Goal: Information Seeking & Learning: Learn about a topic

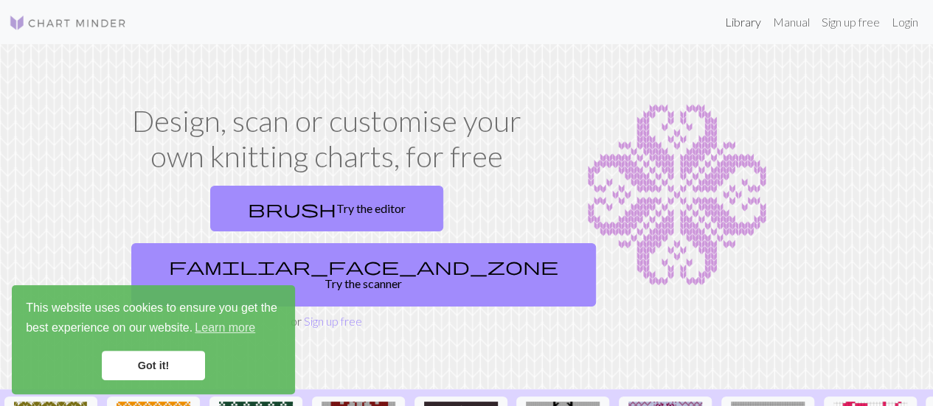
click at [732, 18] on link "Library" at bounding box center [743, 22] width 48 height 30
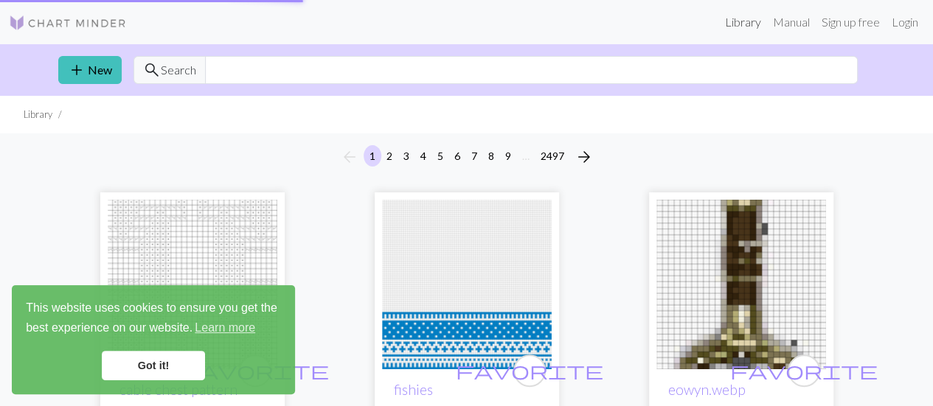
click at [737, 27] on link "Library" at bounding box center [743, 22] width 48 height 30
click at [670, 77] on input "text" at bounding box center [531, 70] width 653 height 28
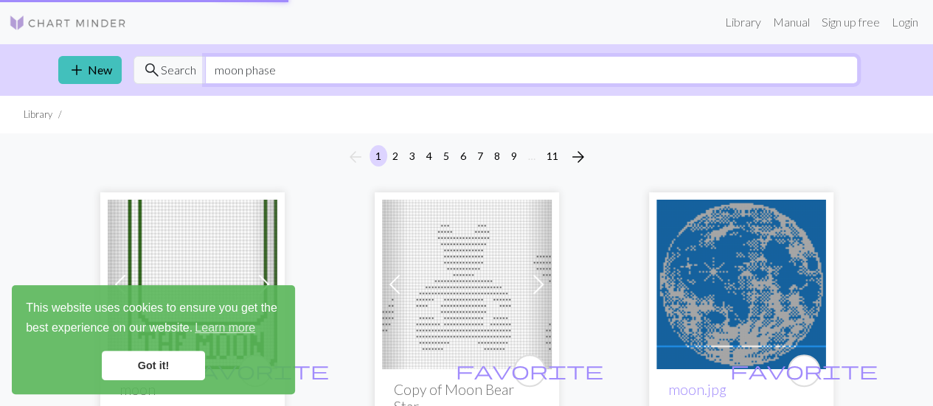
type input "moon phase"
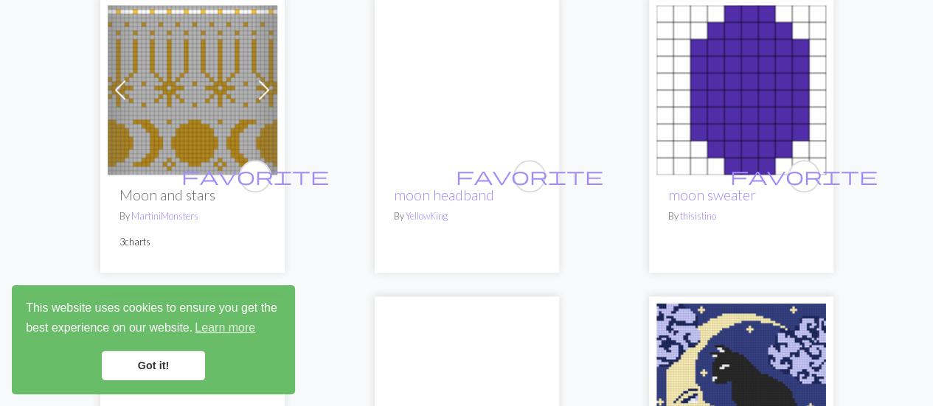
scroll to position [817, 0]
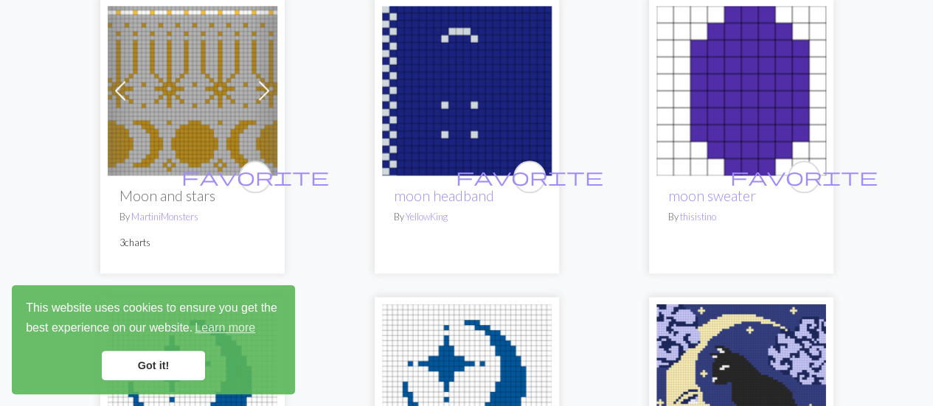
click at [185, 119] on img at bounding box center [193, 91] width 170 height 170
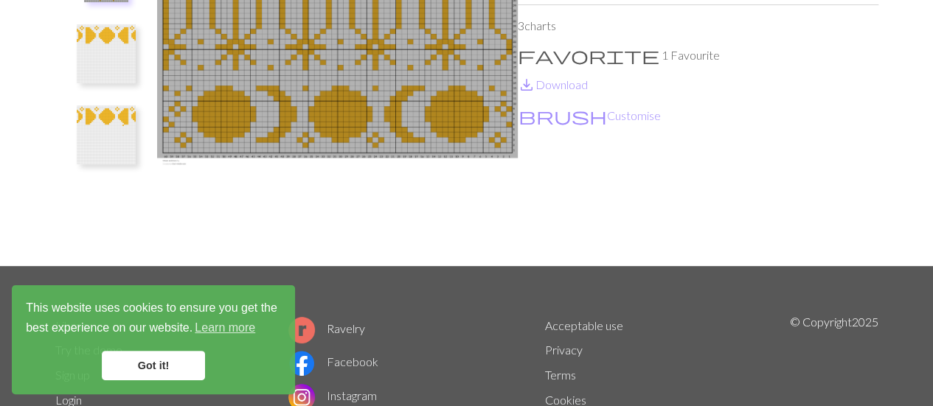
scroll to position [53, 0]
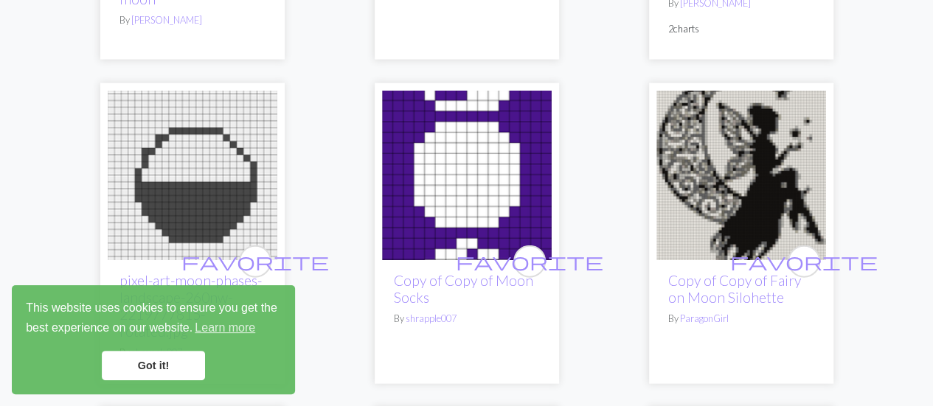
scroll to position [4391, 0]
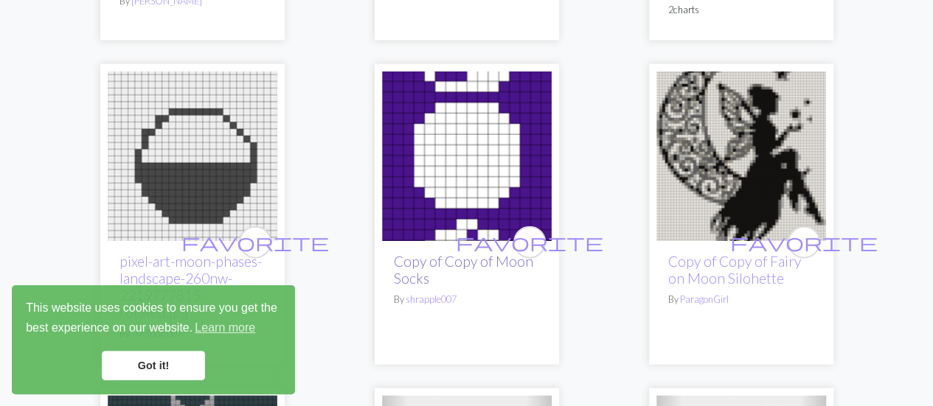
click at [439, 253] on link "Copy of Copy of Moon Socks" at bounding box center [463, 270] width 139 height 34
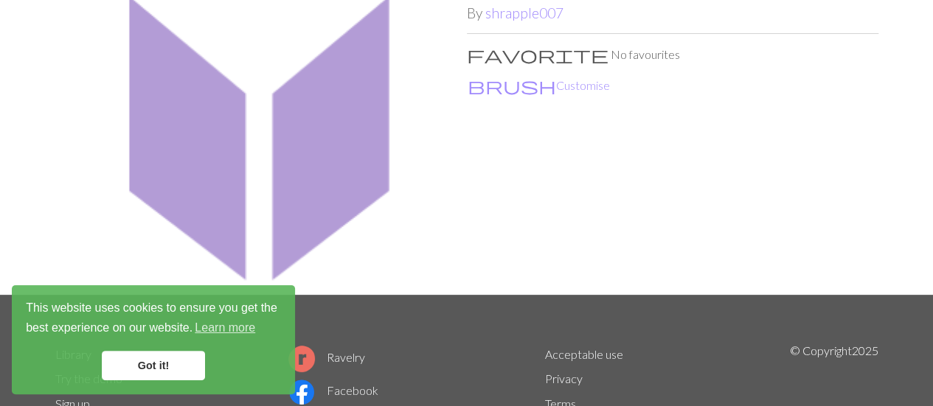
scroll to position [114, 0]
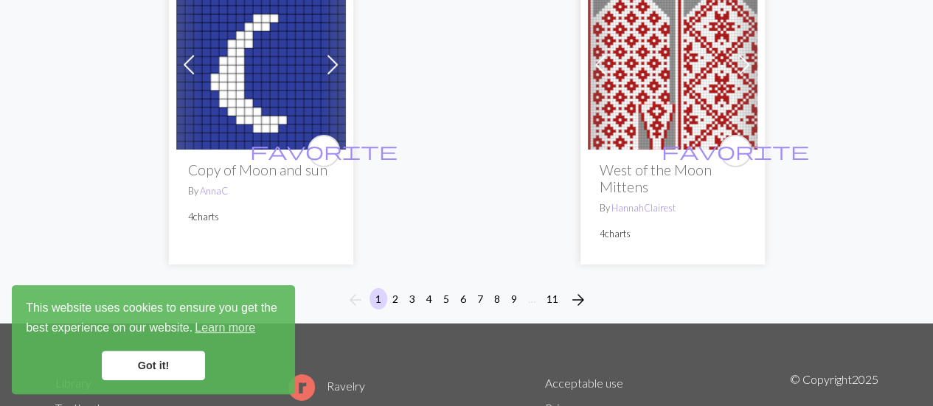
scroll to position [5158, 0]
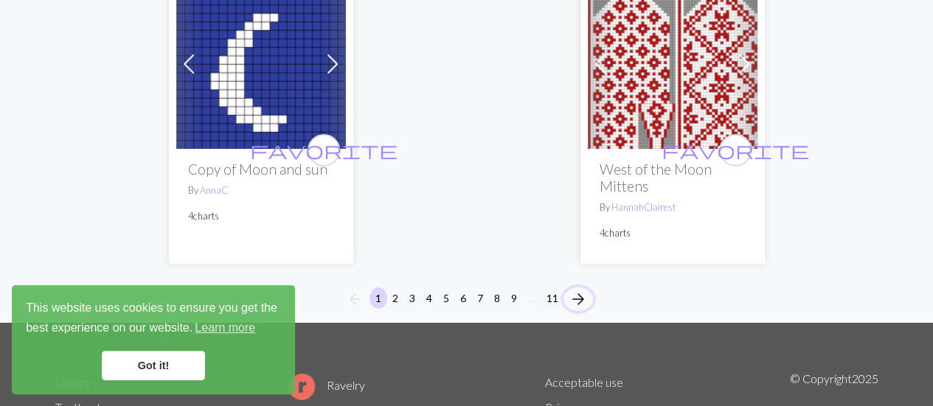
click at [583, 289] on span "arrow_forward" at bounding box center [579, 299] width 18 height 21
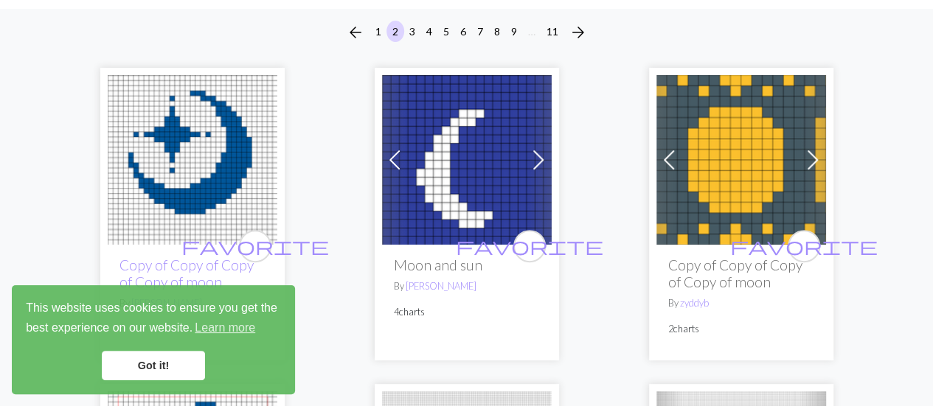
scroll to position [125, 0]
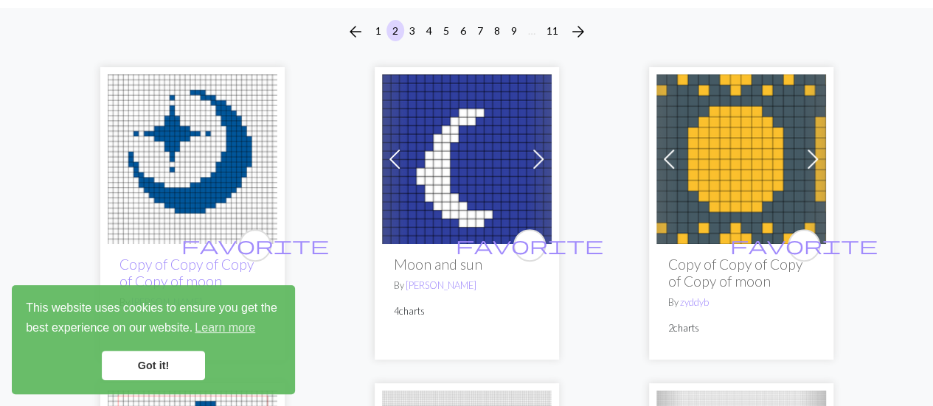
click at [717, 260] on h2 "Copy of Copy of Copy of Copy of moon" at bounding box center [741, 273] width 146 height 34
click at [720, 226] on img at bounding box center [742, 160] width 170 height 170
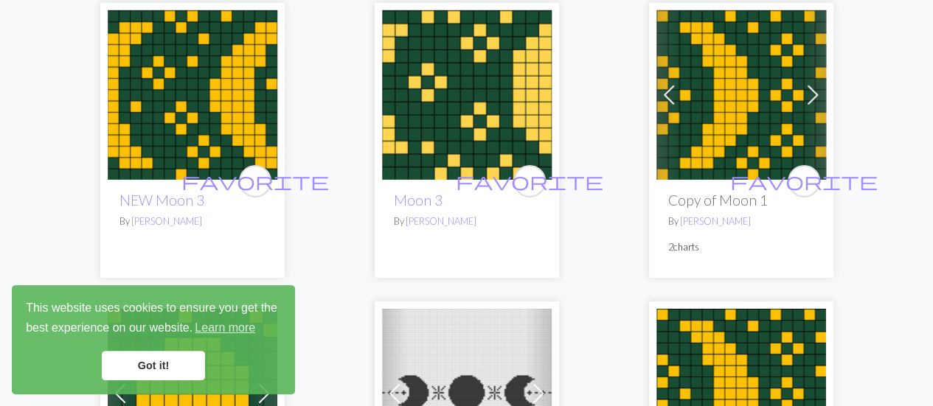
scroll to position [2359, 0]
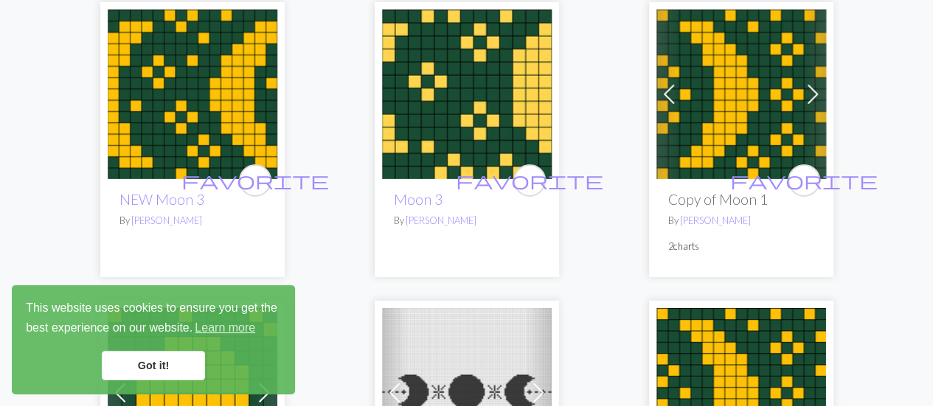
click at [726, 196] on h2 "Copy of Moon 1" at bounding box center [741, 199] width 146 height 17
click at [729, 146] on img at bounding box center [742, 95] width 170 height 170
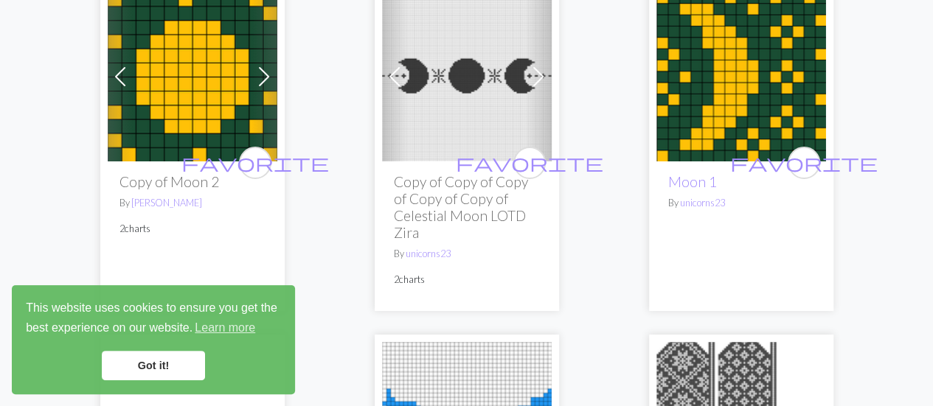
scroll to position [2677, 0]
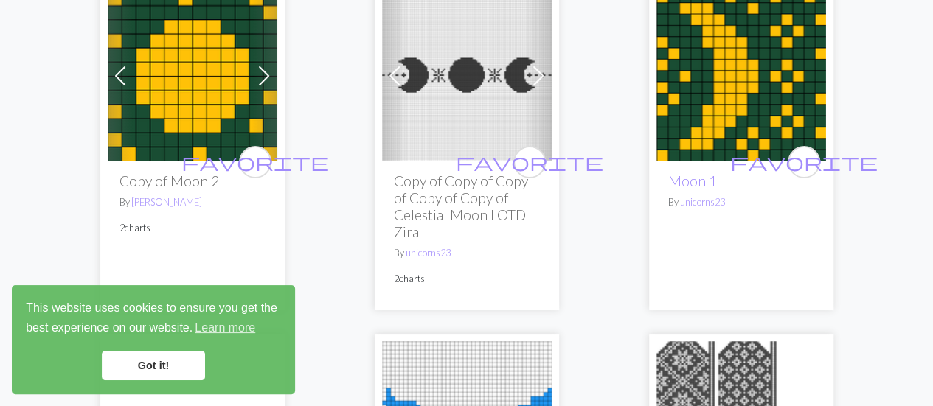
click at [165, 183] on h2 "Copy of Moon 2" at bounding box center [193, 181] width 146 height 17
click at [173, 131] on img at bounding box center [193, 76] width 170 height 170
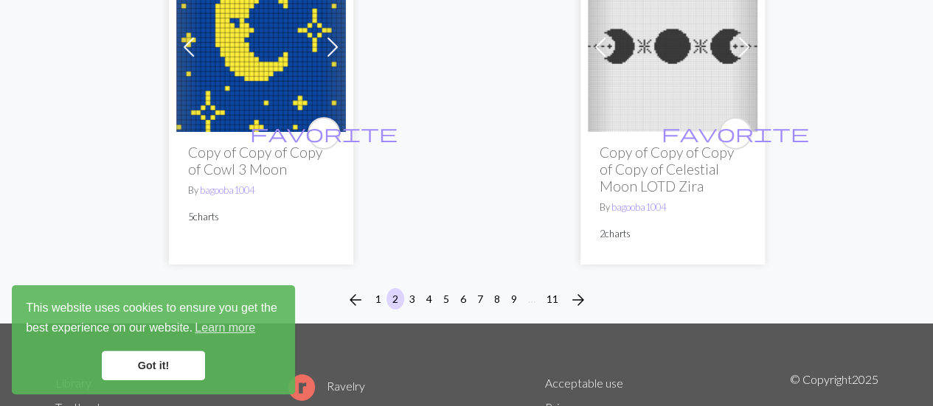
scroll to position [5276, 0]
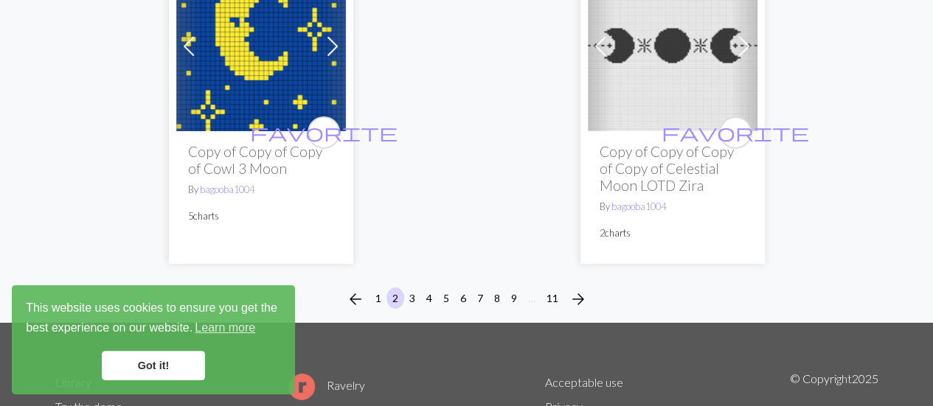
click at [263, 165] on h2 "Copy of Copy of Copy of Cowl 3 Moon" at bounding box center [261, 160] width 146 height 34
click at [250, 101] on img at bounding box center [261, 47] width 170 height 170
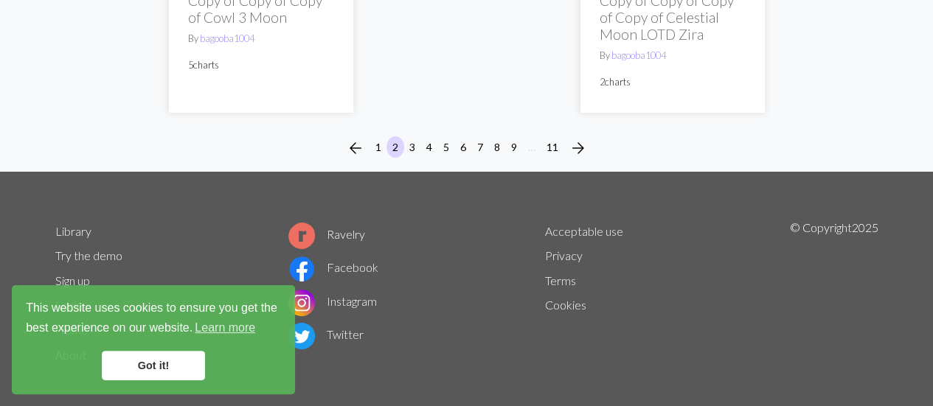
scroll to position [5431, 0]
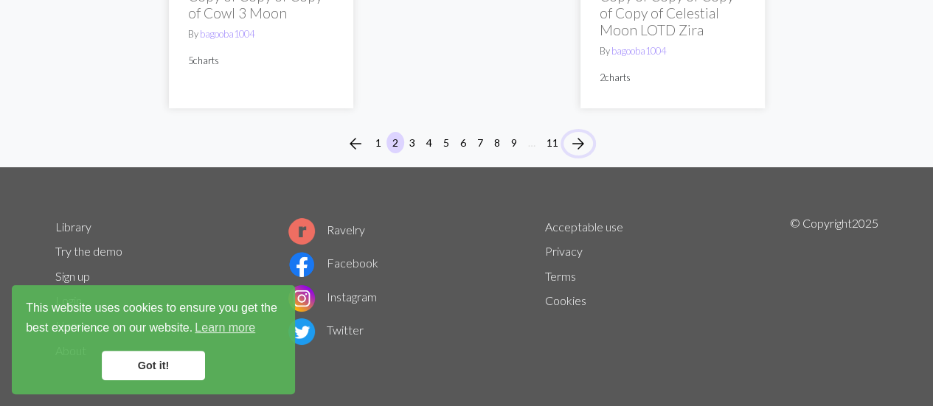
click at [577, 141] on span "arrow_forward" at bounding box center [579, 144] width 18 height 21
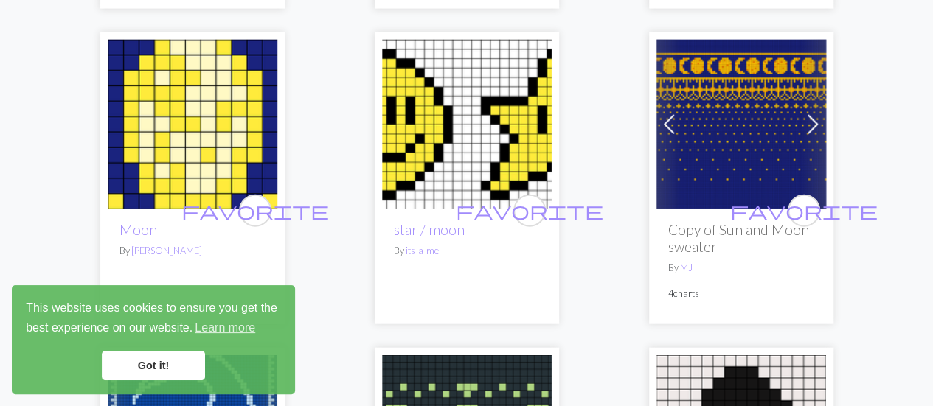
scroll to position [1633, 0]
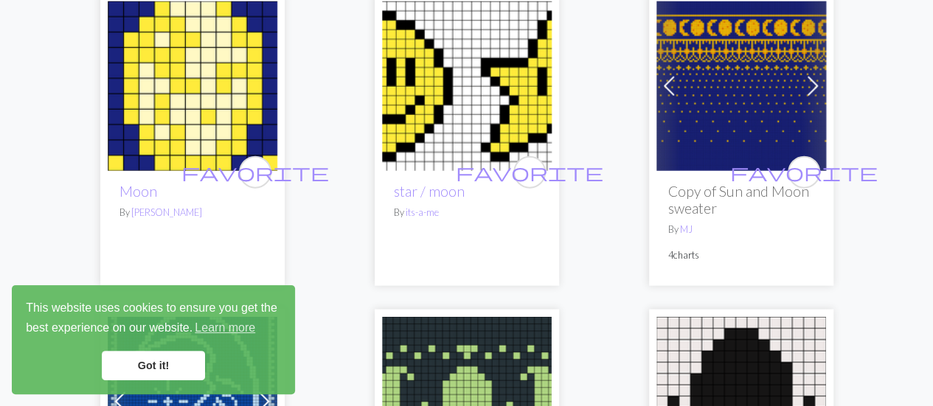
drag, startPoint x: 142, startPoint y: 206, endPoint x: 143, endPoint y: 169, distance: 36.9
click at [143, 169] on img at bounding box center [193, 86] width 170 height 170
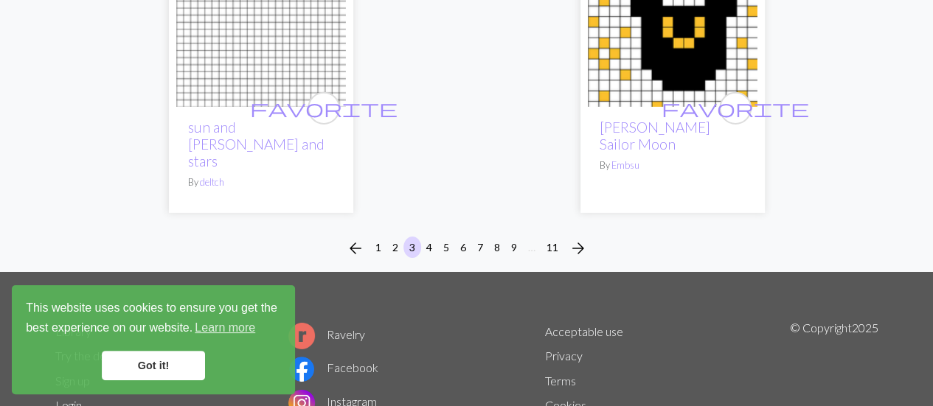
scroll to position [5174, 0]
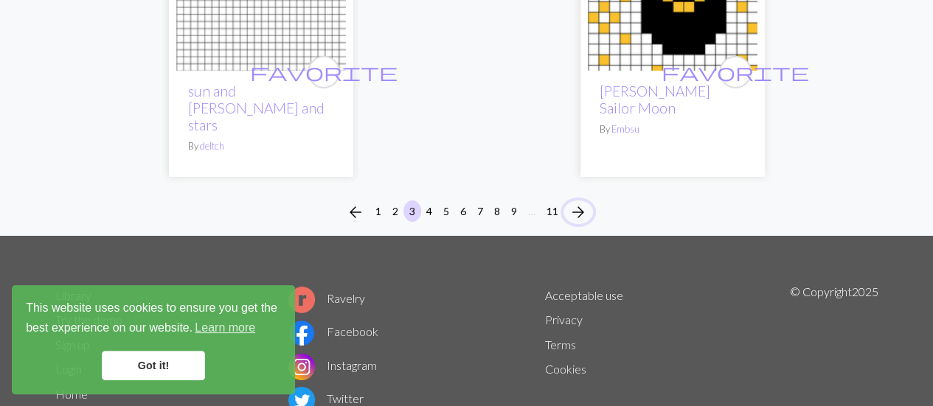
click at [581, 202] on span "arrow_forward" at bounding box center [579, 212] width 18 height 21
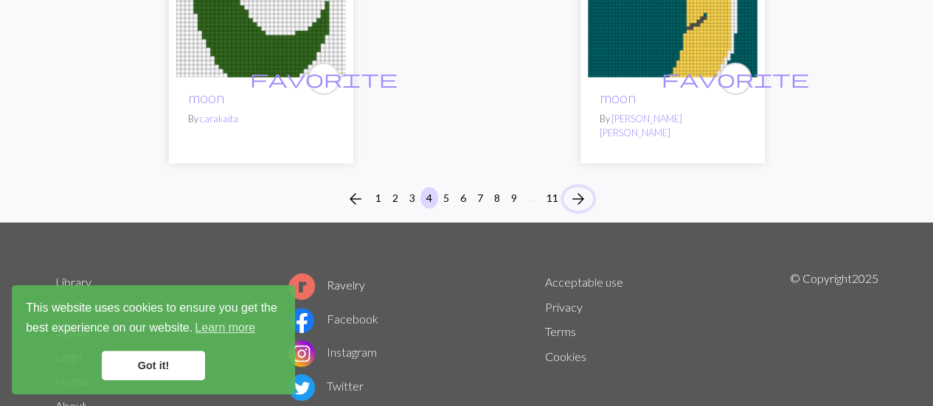
scroll to position [5212, 0]
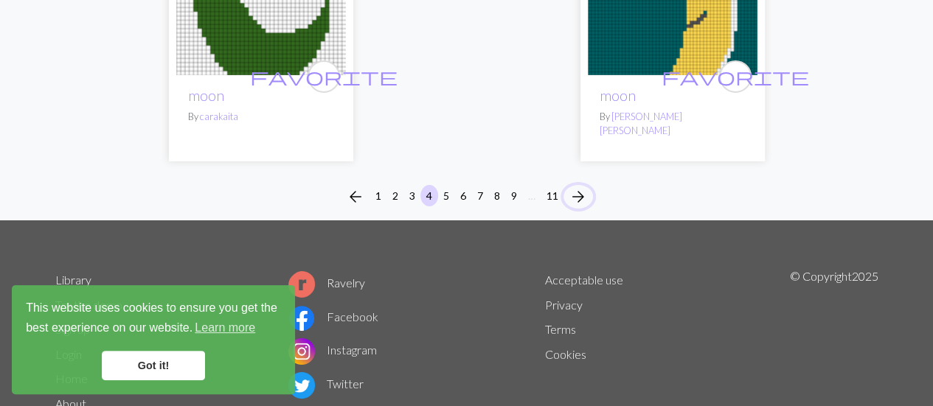
click at [583, 187] on span "arrow_forward" at bounding box center [579, 197] width 18 height 21
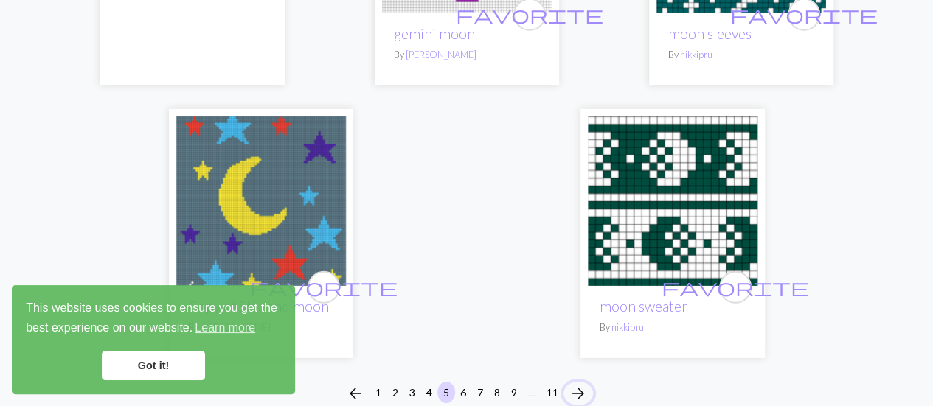
scroll to position [4923, 0]
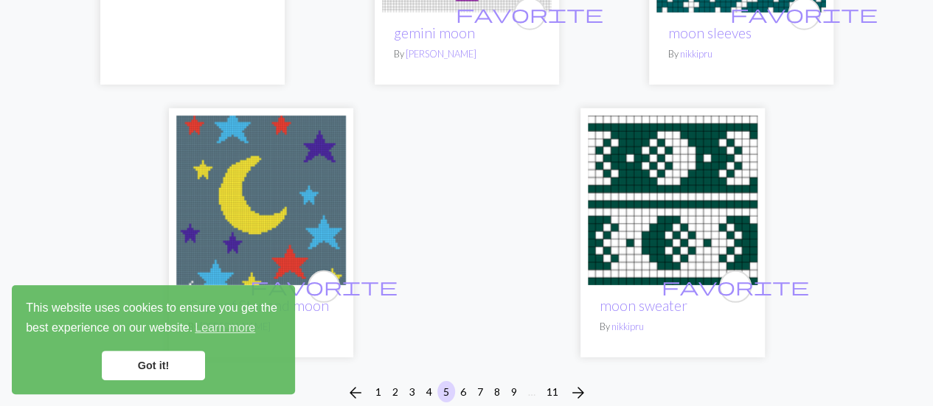
click at [660, 286] on div "favorite moon sweater By [PERSON_NAME]" at bounding box center [673, 322] width 170 height 72
click at [657, 297] on link "moon sweater" at bounding box center [644, 305] width 88 height 17
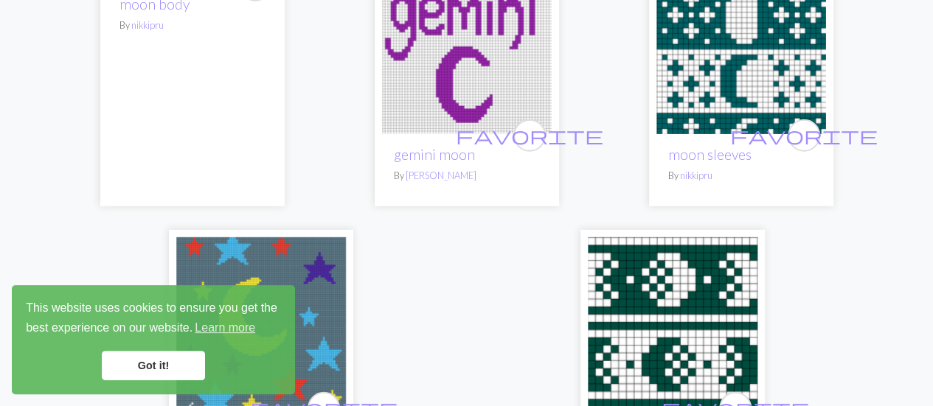
scroll to position [5145, 0]
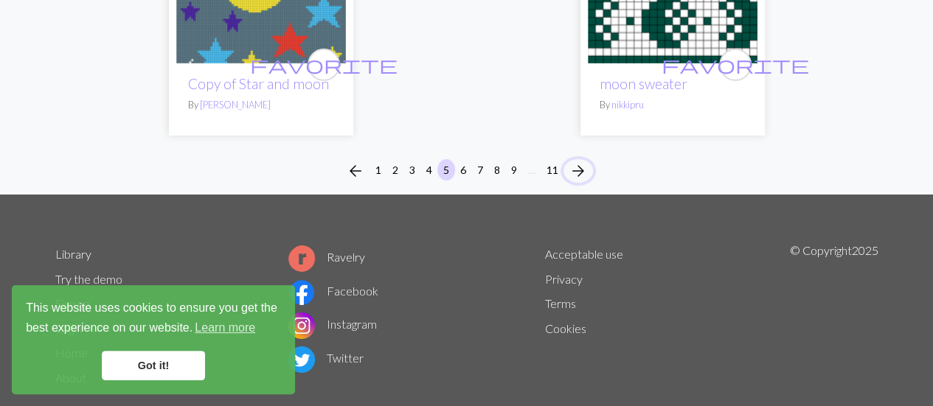
click at [572, 161] on span "arrow_forward" at bounding box center [579, 171] width 18 height 21
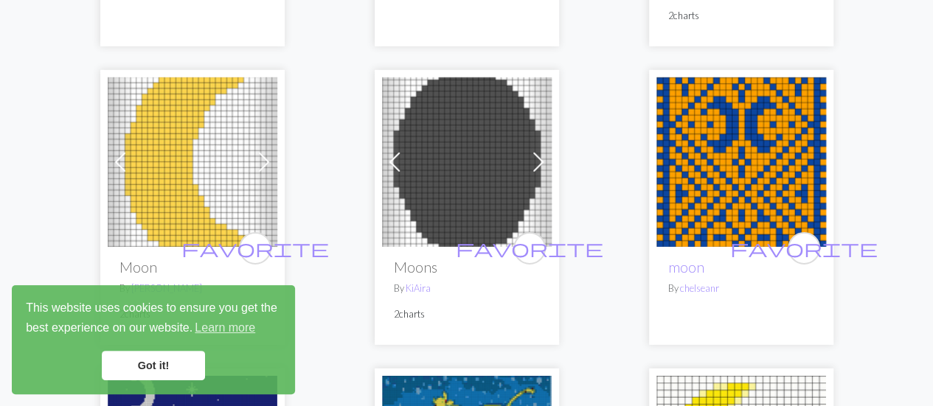
scroll to position [2300, 0]
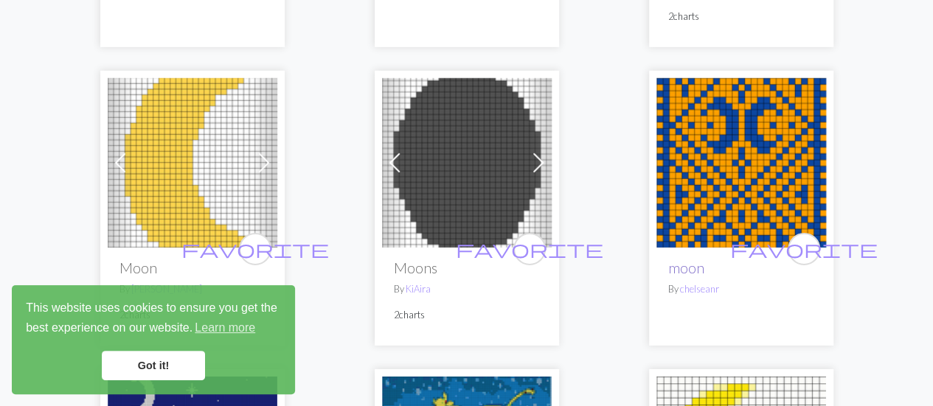
click at [687, 260] on link "moon" at bounding box center [686, 268] width 36 height 17
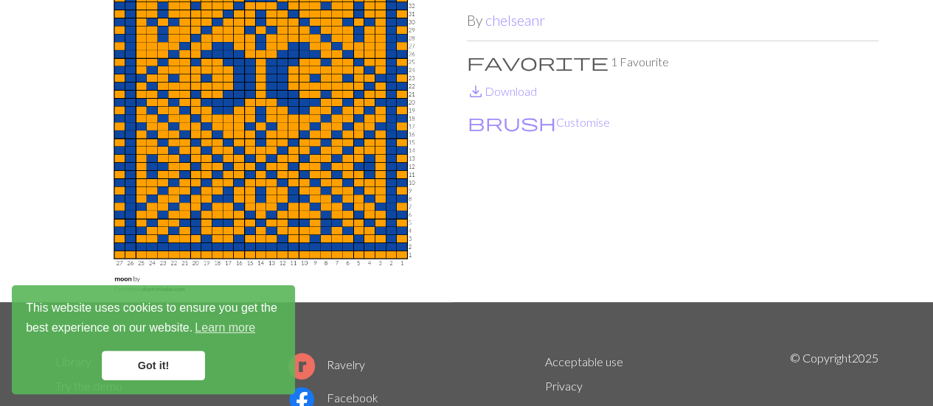
scroll to position [105, 0]
